Goal: Information Seeking & Learning: Learn about a topic

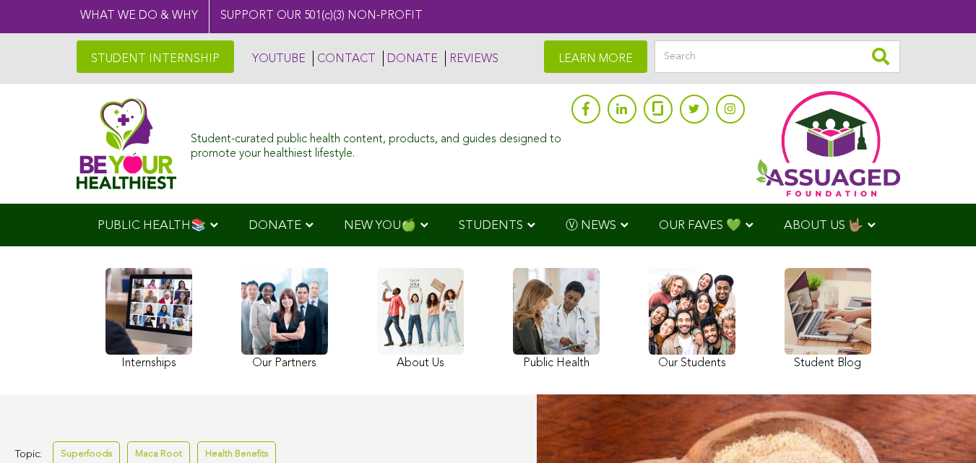
click at [107, 57] on link "STUDENT INTERNSHIP" at bounding box center [155, 56] width 157 height 33
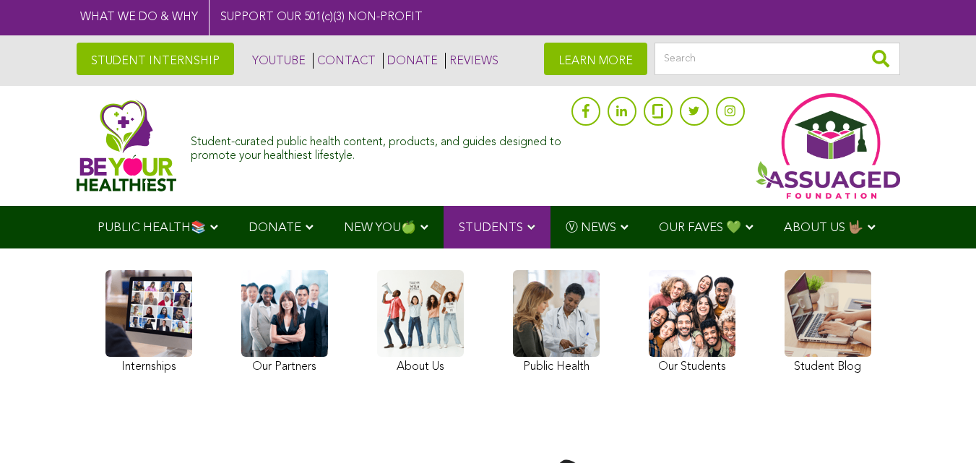
click at [77, 141] on img at bounding box center [127, 146] width 100 height 92
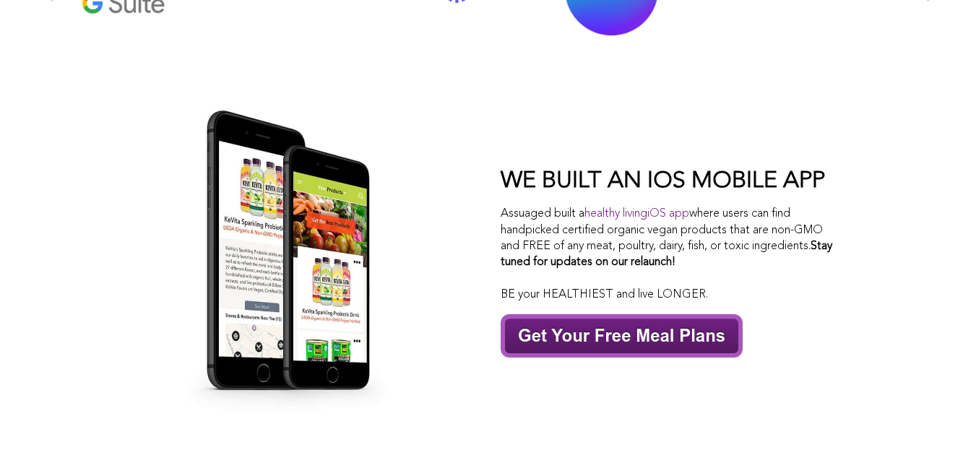
scroll to position [6504, 0]
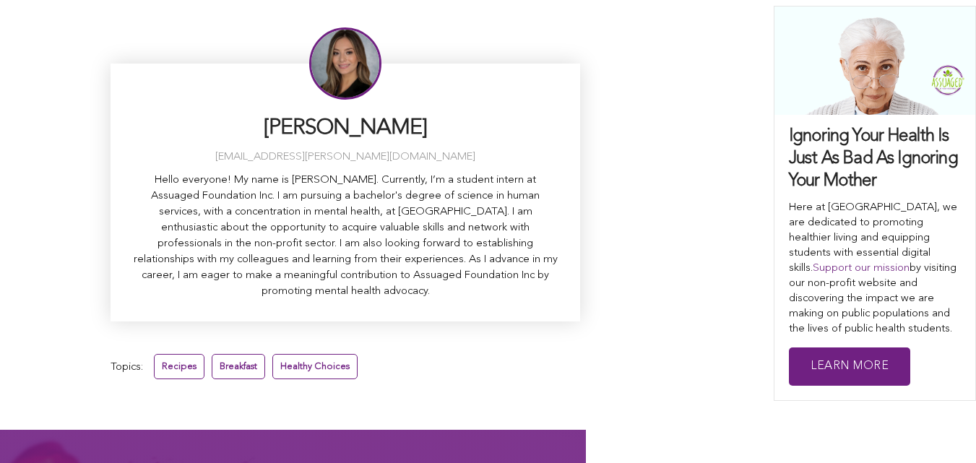
scroll to position [5330, 0]
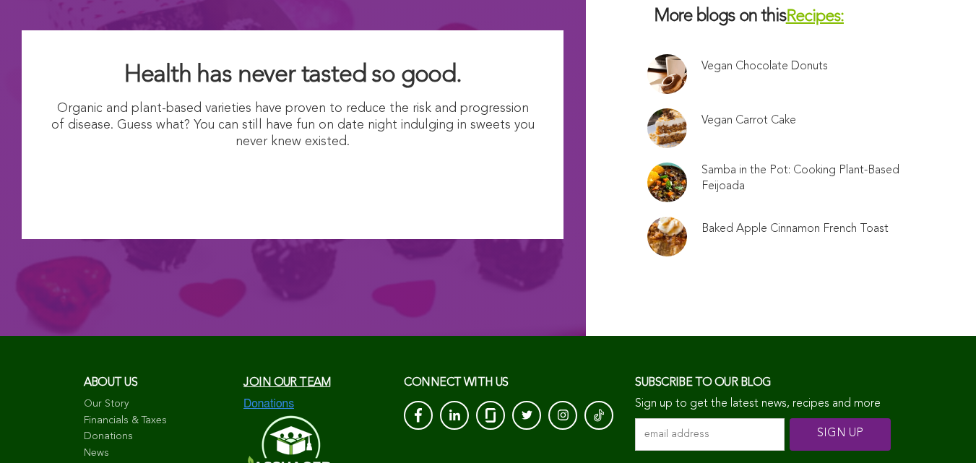
click at [84, 428] on link "Financials & Taxes" at bounding box center [157, 421] width 146 height 14
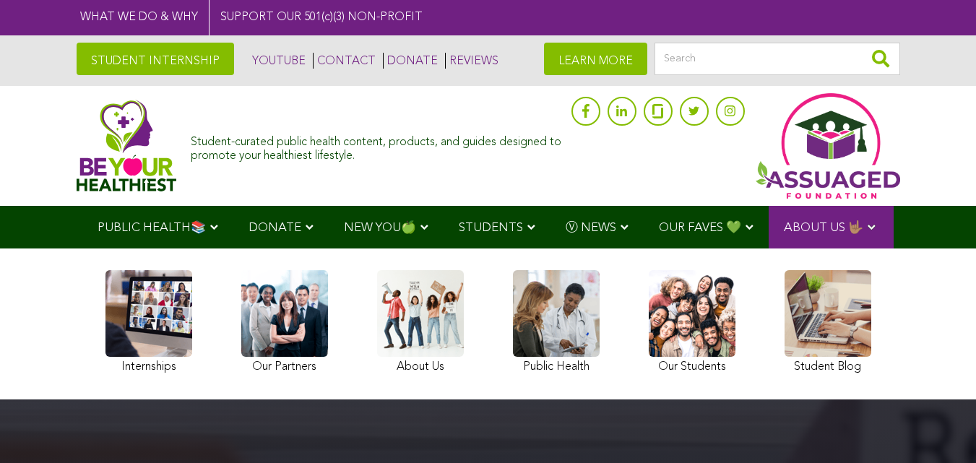
click at [116, 60] on link "STUDENT INTERNSHIP" at bounding box center [155, 59] width 157 height 33
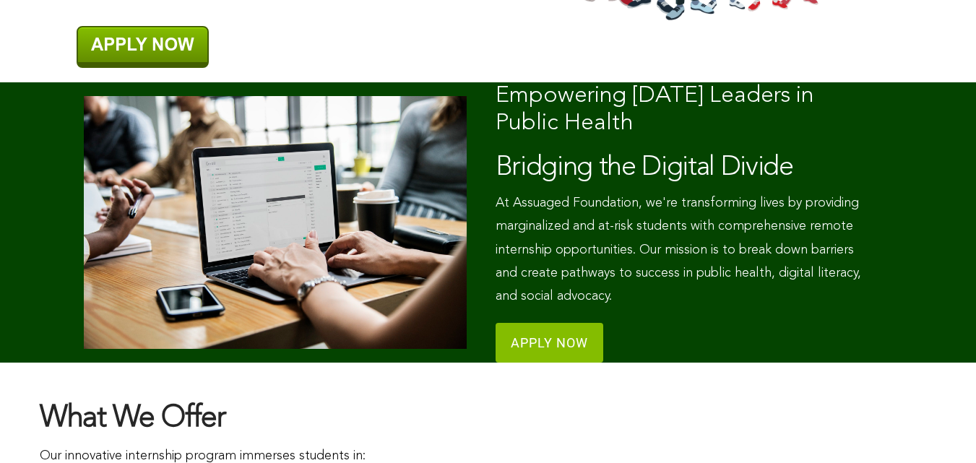
scroll to position [549, 0]
